Goal: Transaction & Acquisition: Purchase product/service

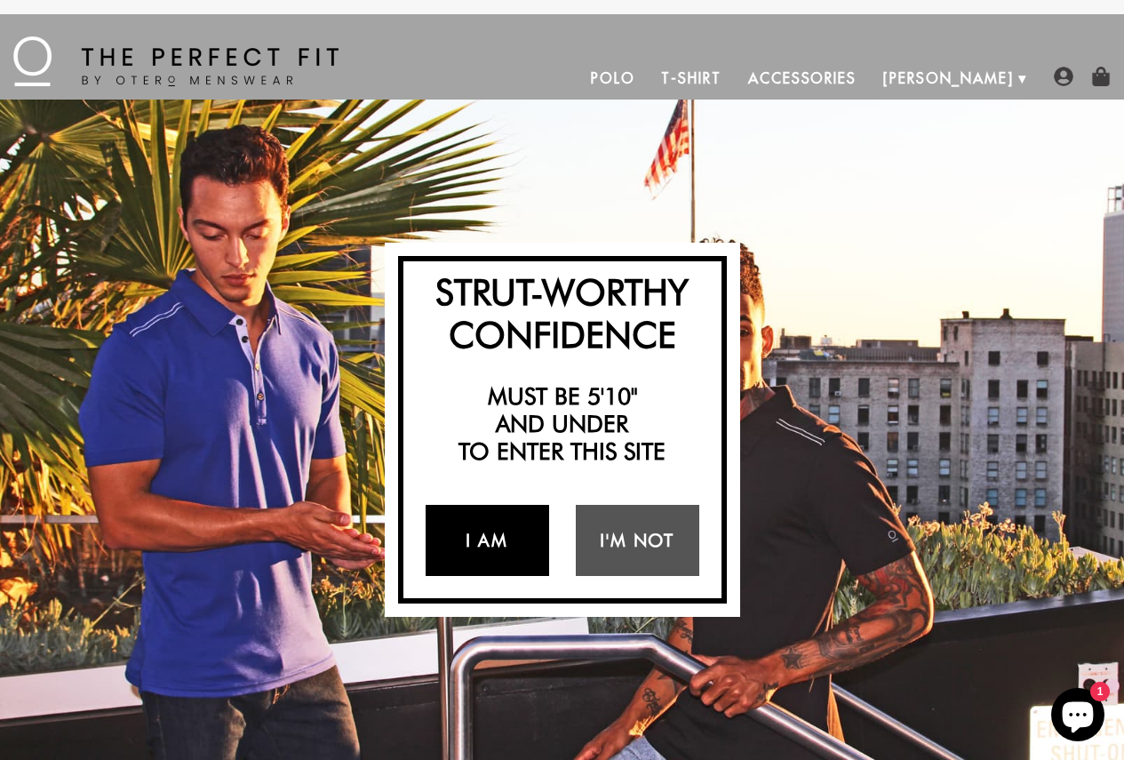
click at [498, 555] on link "I Am" at bounding box center [488, 540] width 124 height 71
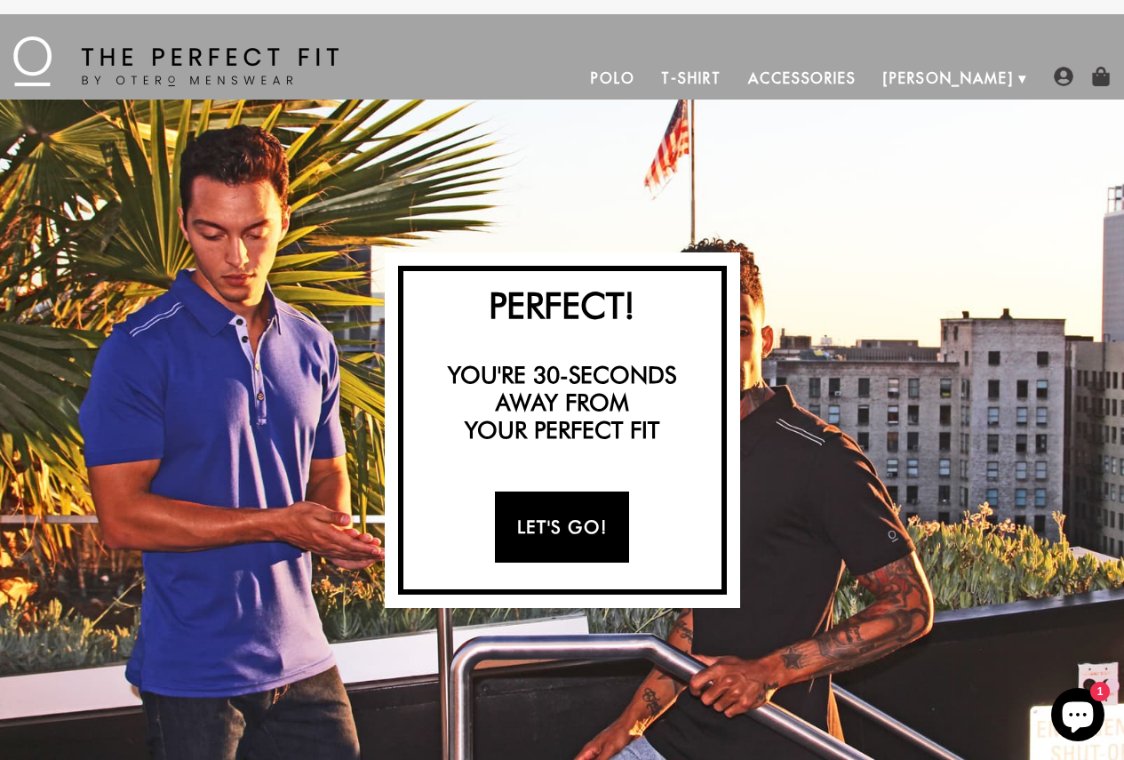
click at [611, 535] on link "Let's Go!" at bounding box center [562, 526] width 134 height 71
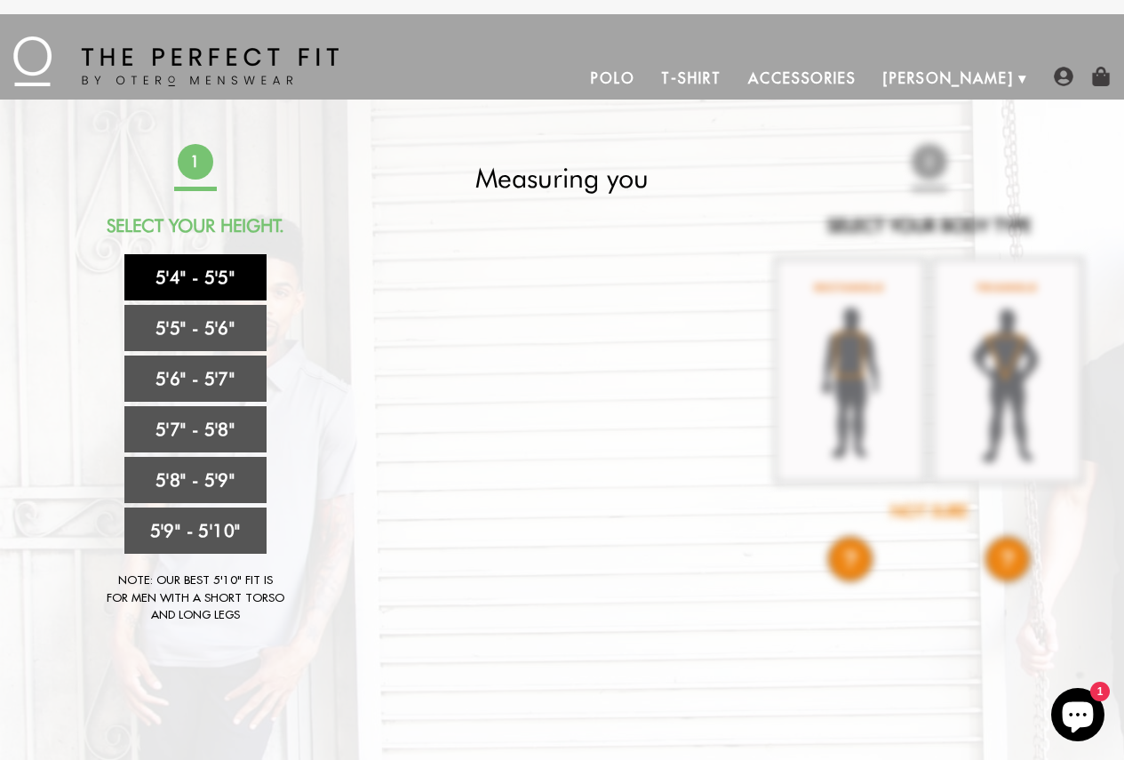
click at [217, 278] on link "5'4" - 5'5"" at bounding box center [195, 277] width 142 height 46
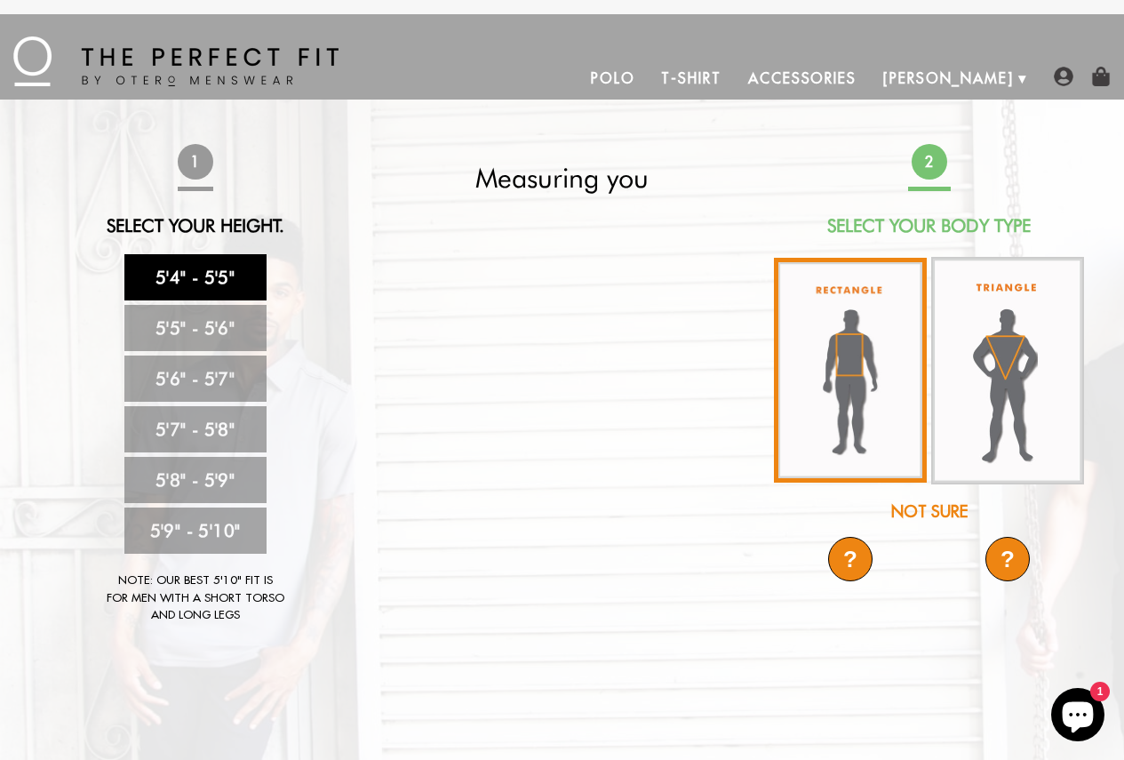
click at [846, 374] on img at bounding box center [850, 370] width 153 height 225
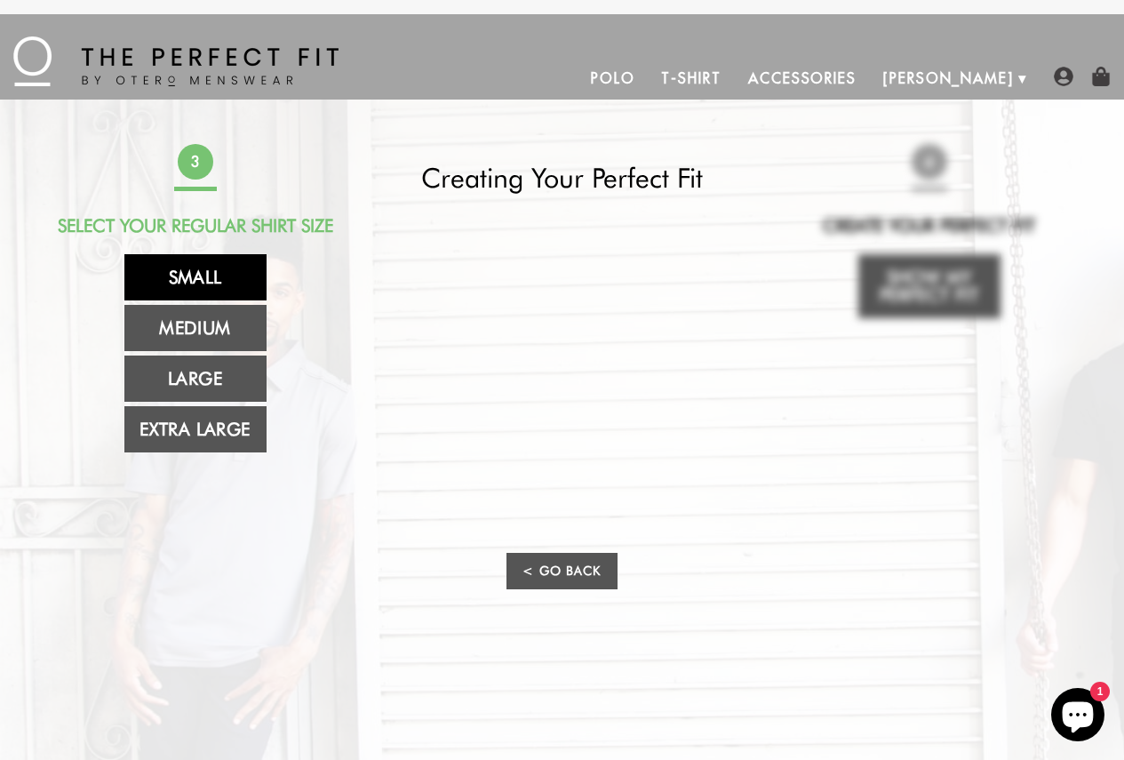
click at [226, 273] on link "Small" at bounding box center [195, 277] width 142 height 46
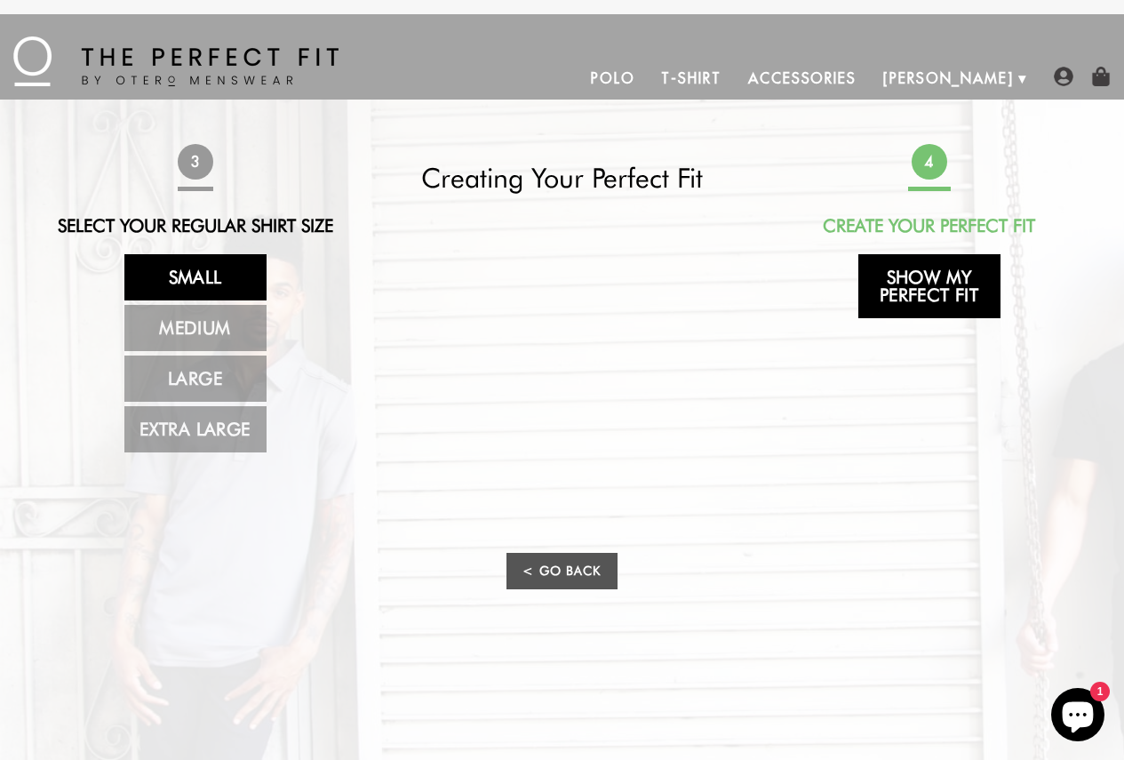
click at [927, 289] on link "Show My Perfect Fit" at bounding box center [929, 286] width 142 height 64
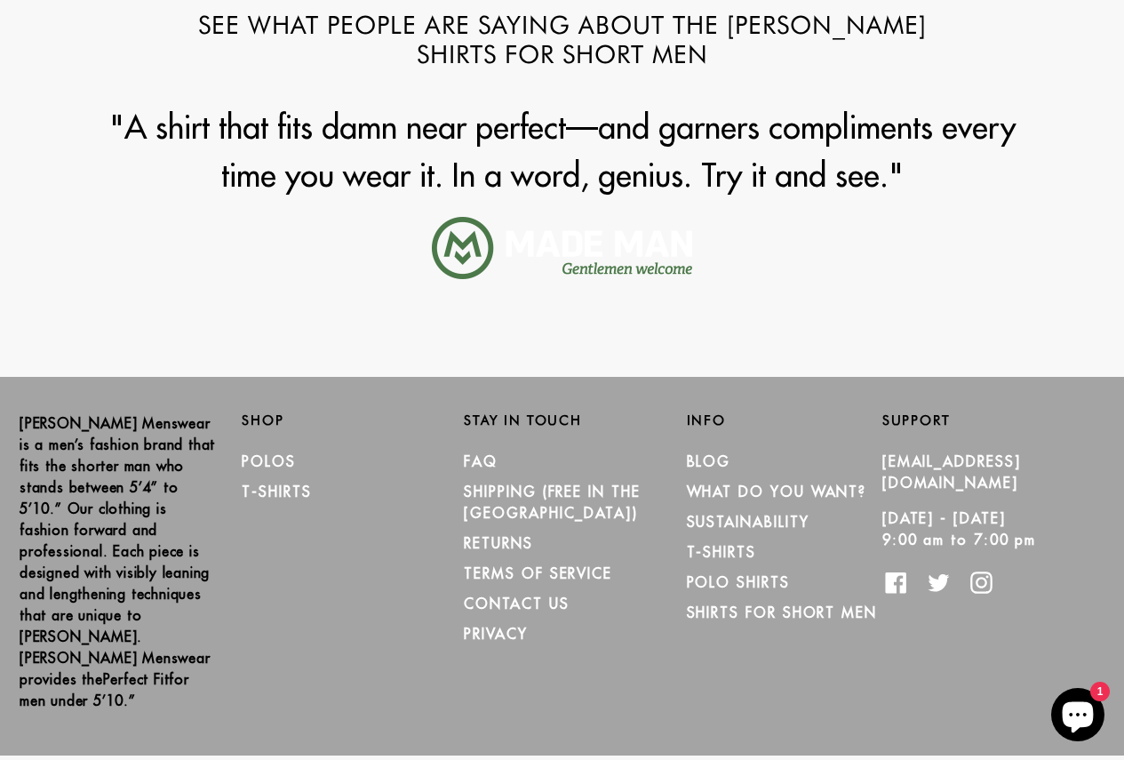
scroll to position [2331, 0]
click at [280, 456] on link "Polos" at bounding box center [269, 460] width 54 height 18
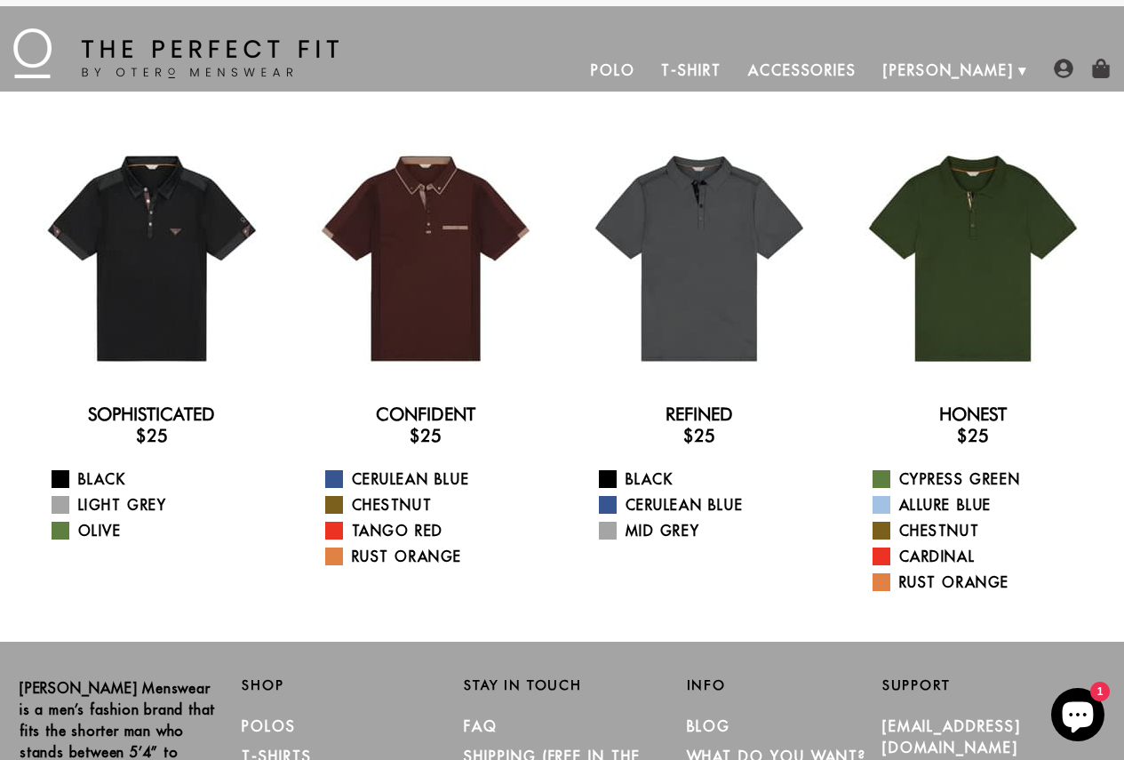
scroll to position [7, 0]
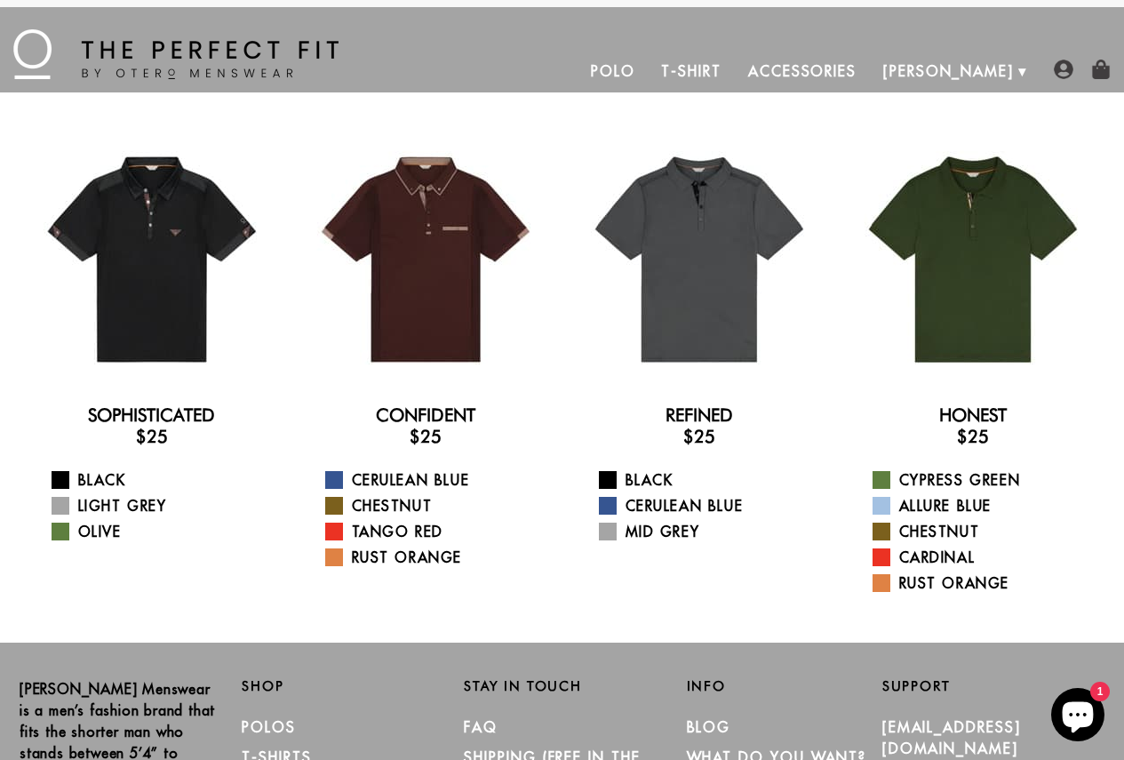
click at [734, 66] on link "T-Shirt" at bounding box center [691, 71] width 86 height 43
